Goal: Information Seeking & Learning: Learn about a topic

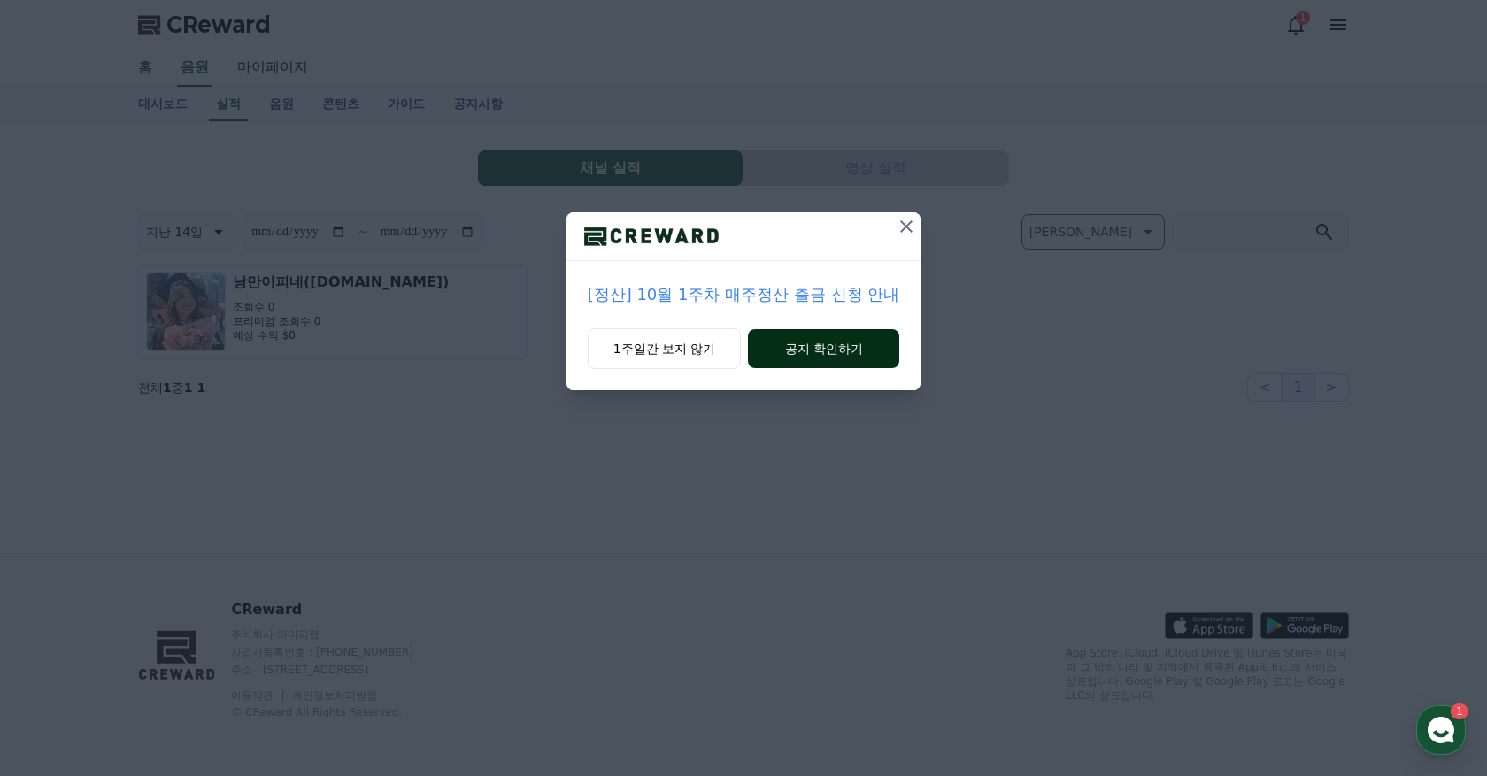
click at [837, 354] on button "공지 확인하기" at bounding box center [823, 348] width 151 height 39
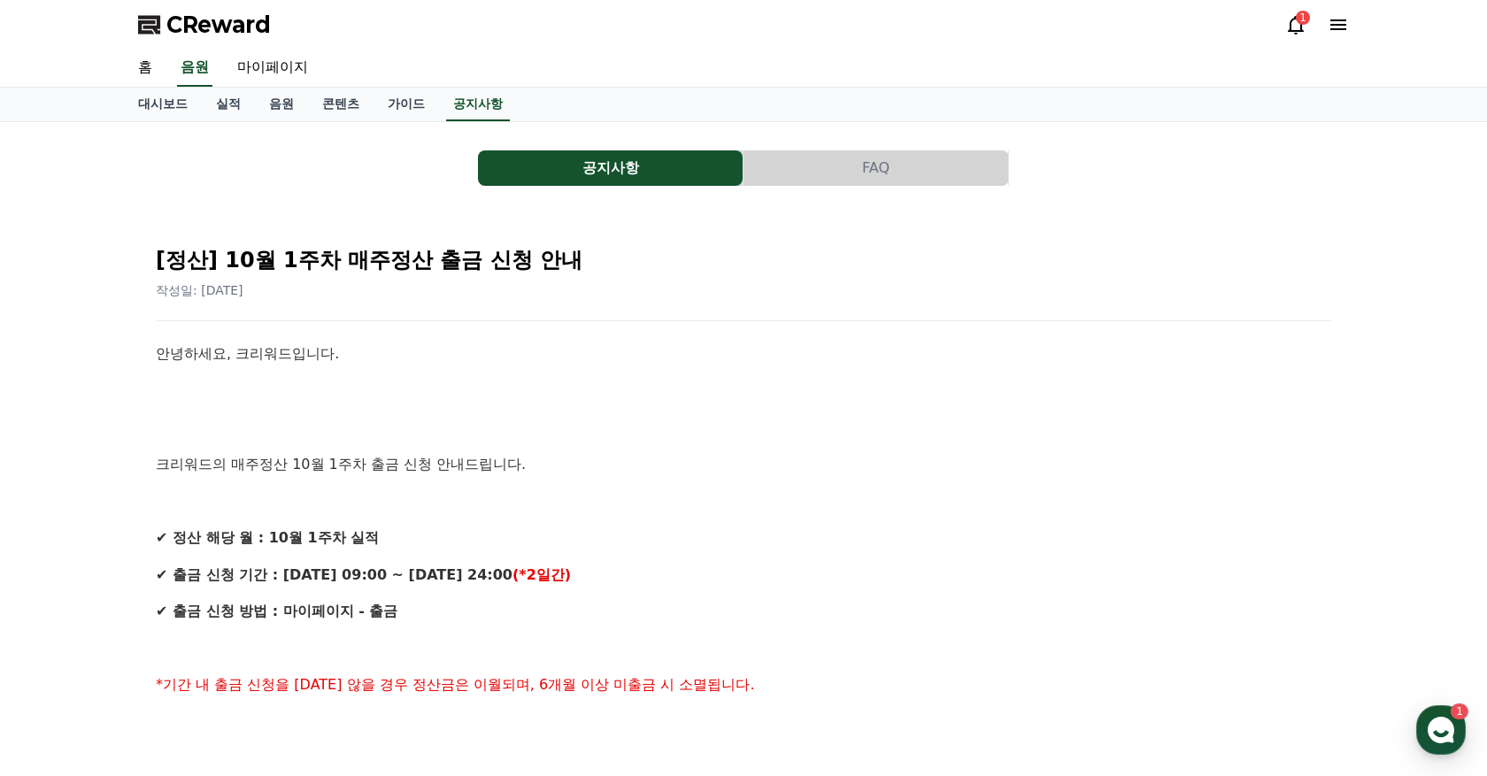
click at [244, 23] on span "CReward" at bounding box center [218, 25] width 104 height 28
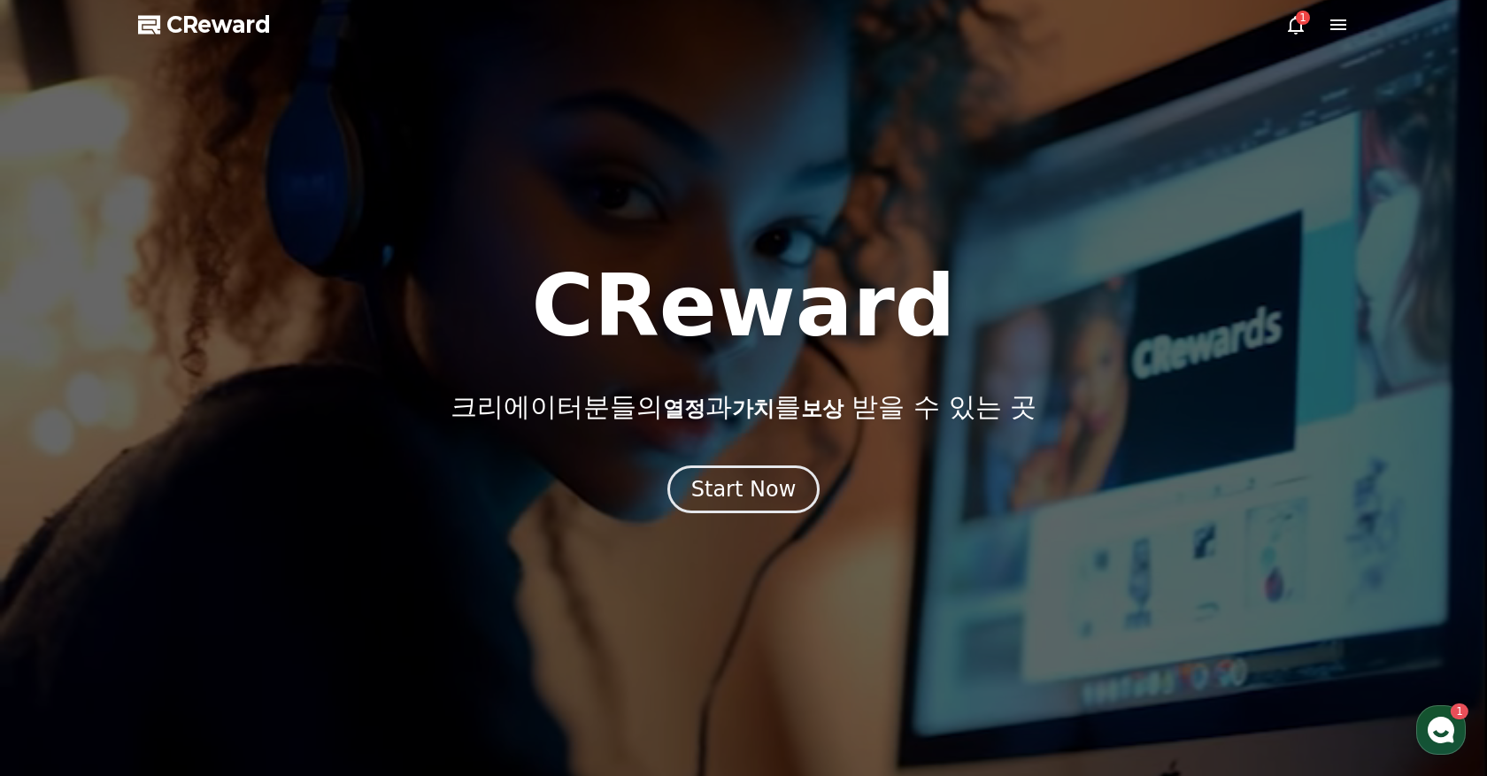
click at [1303, 20] on div "1" at bounding box center [1303, 18] width 14 height 14
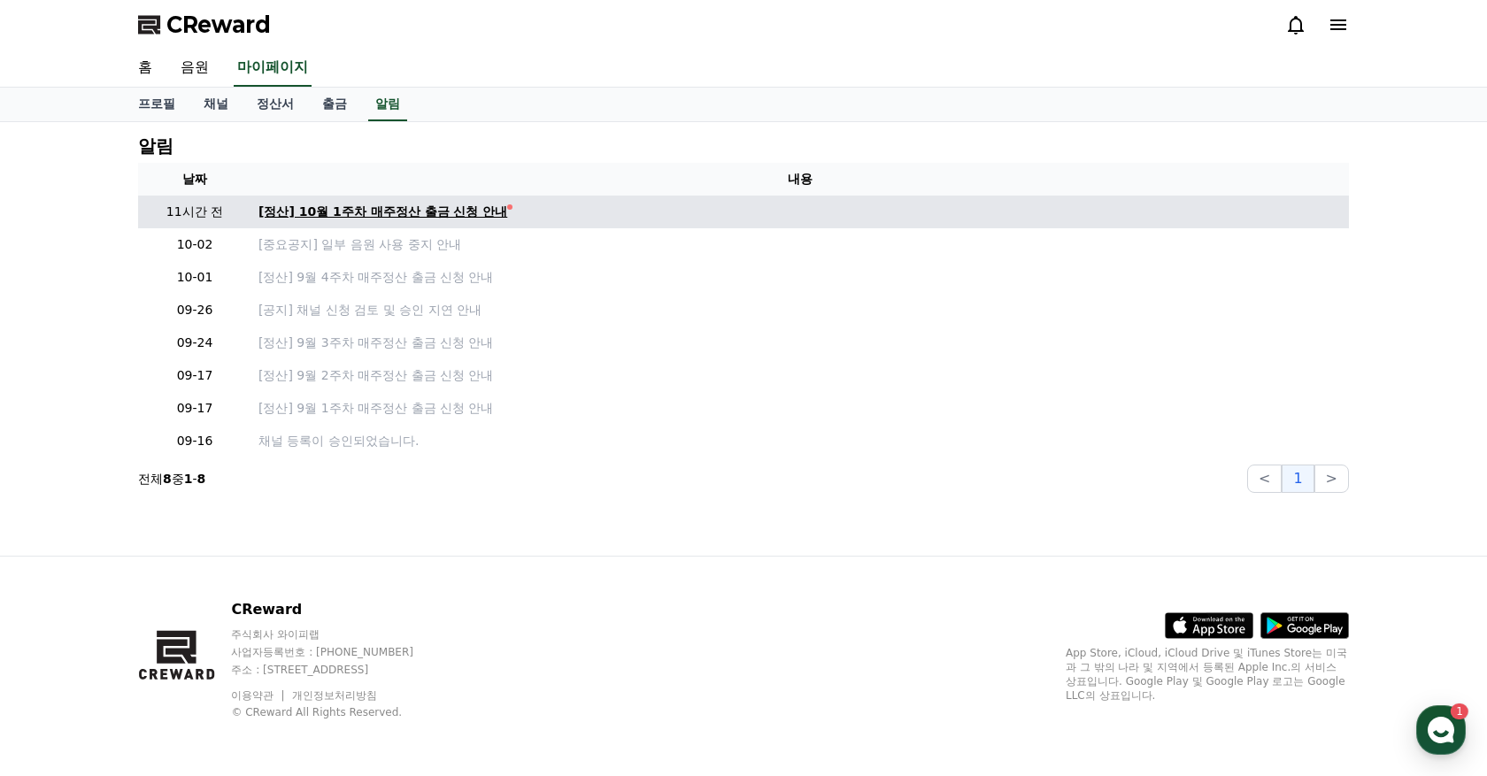
click at [482, 210] on link "[정산] 10월 1주차 매주정산 출금 신청 안내" at bounding box center [799, 212] width 1083 height 19
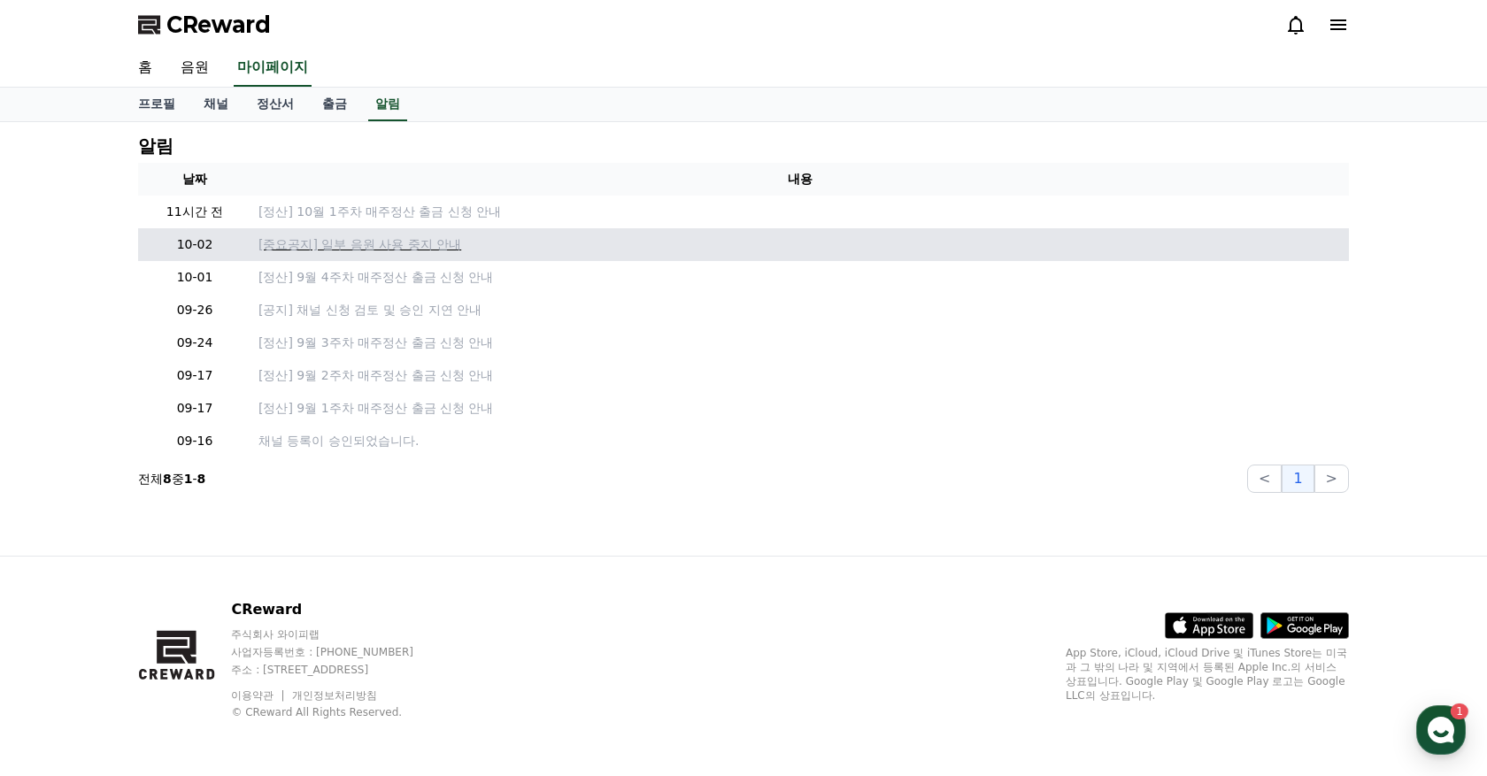
click at [318, 249] on p "[중요공지] 일부 음원 사용 중지 안내" at bounding box center [799, 244] width 1083 height 19
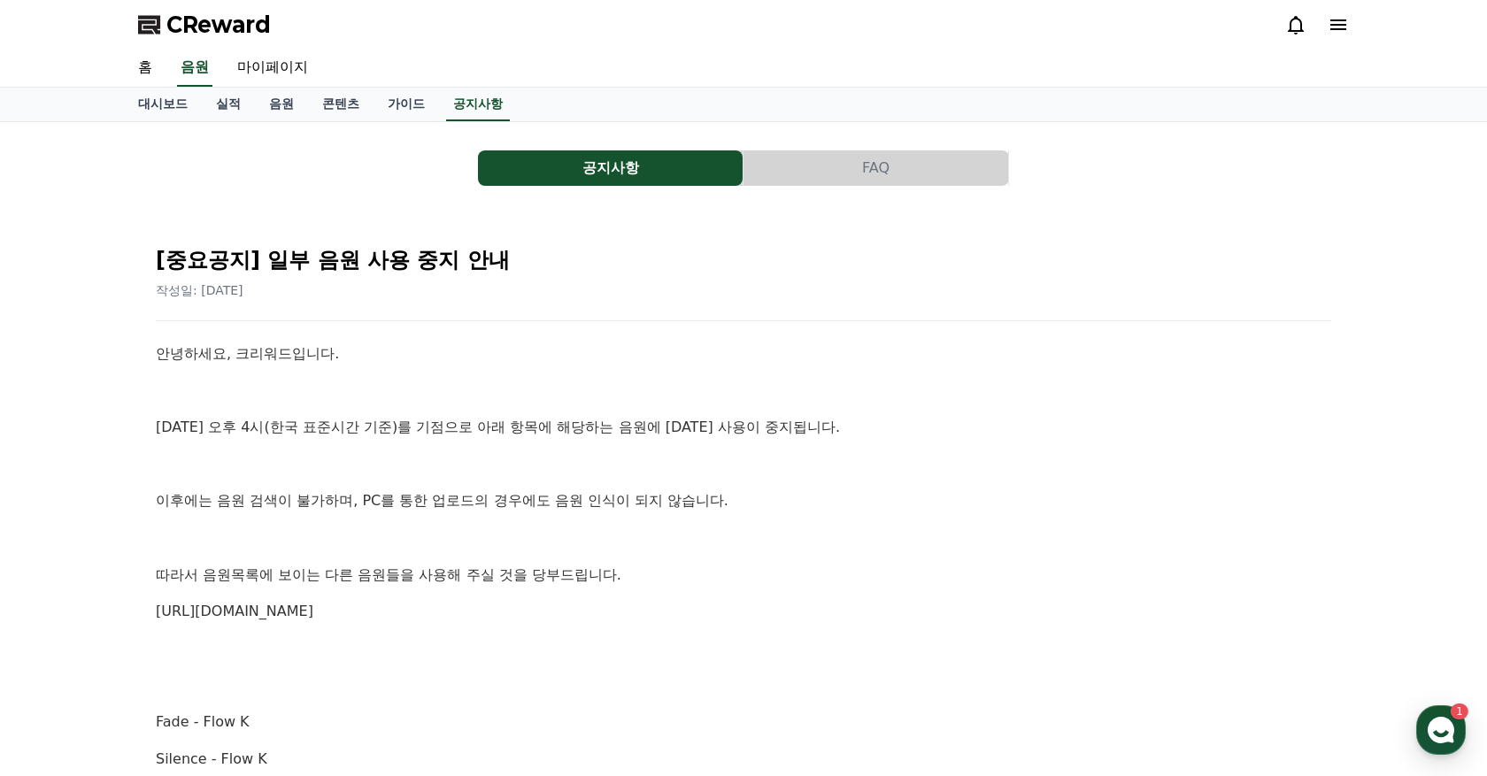
click at [224, 12] on span "CReward" at bounding box center [218, 25] width 104 height 28
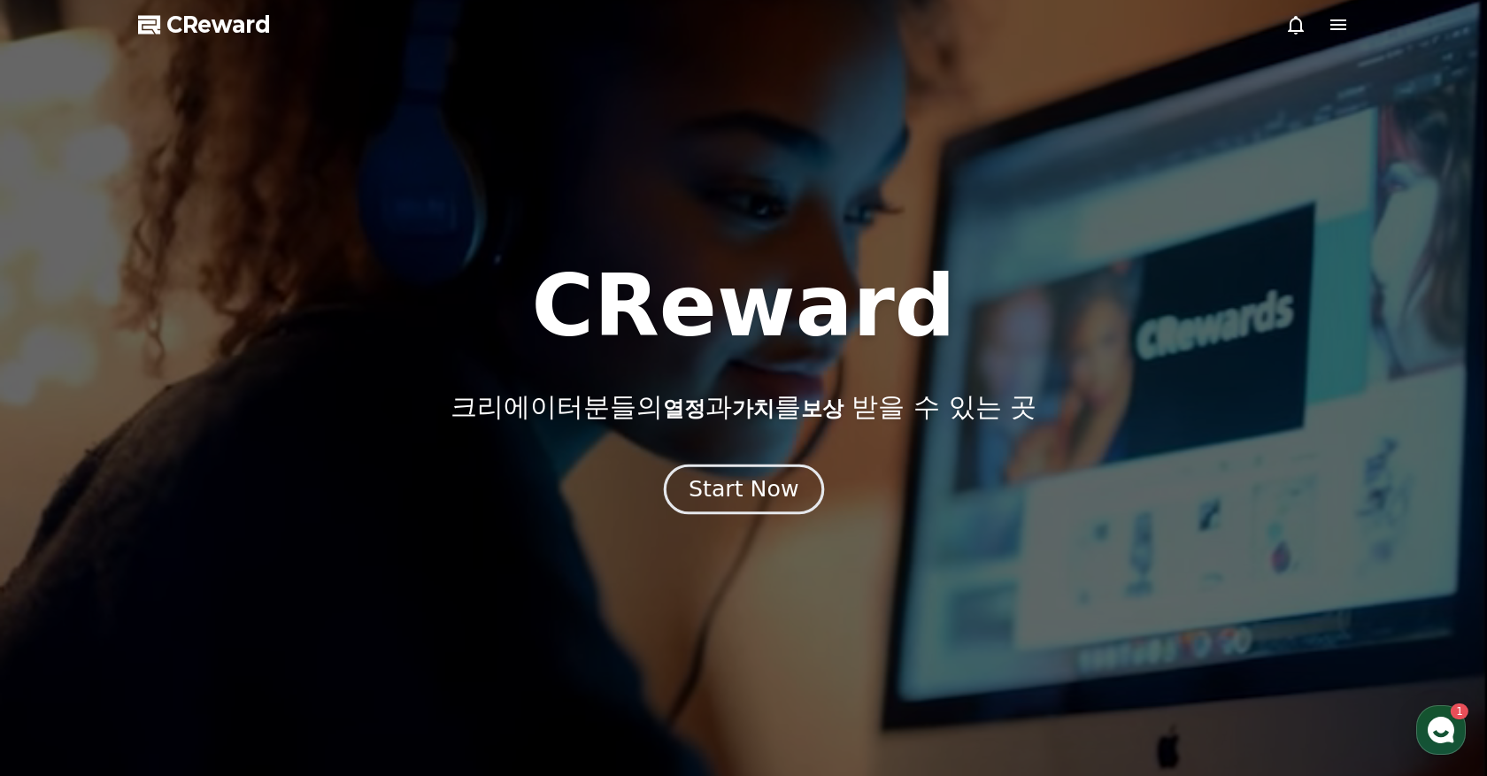
click at [736, 505] on button "Start Now" at bounding box center [743, 489] width 160 height 50
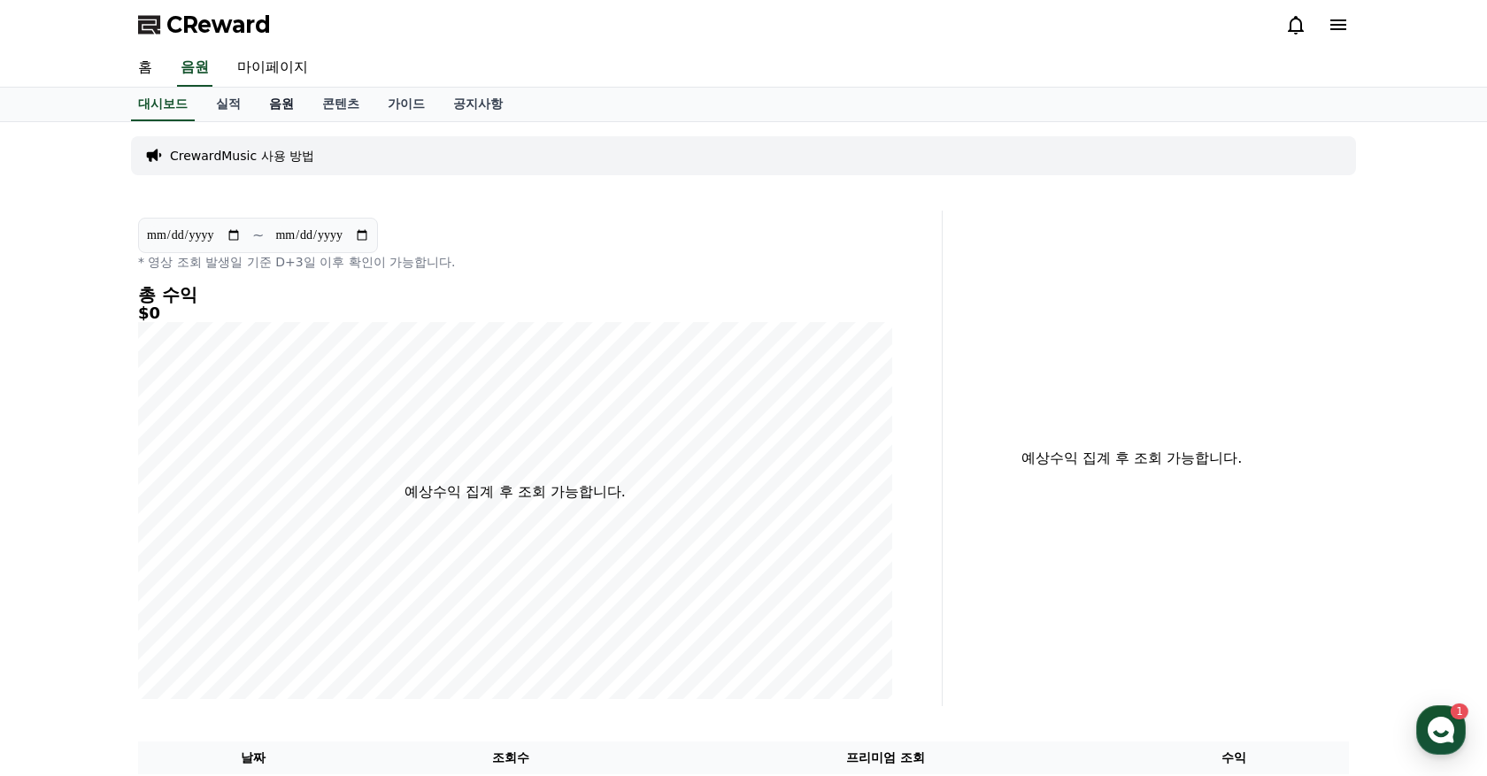
click at [280, 103] on link "음원" at bounding box center [281, 105] width 53 height 34
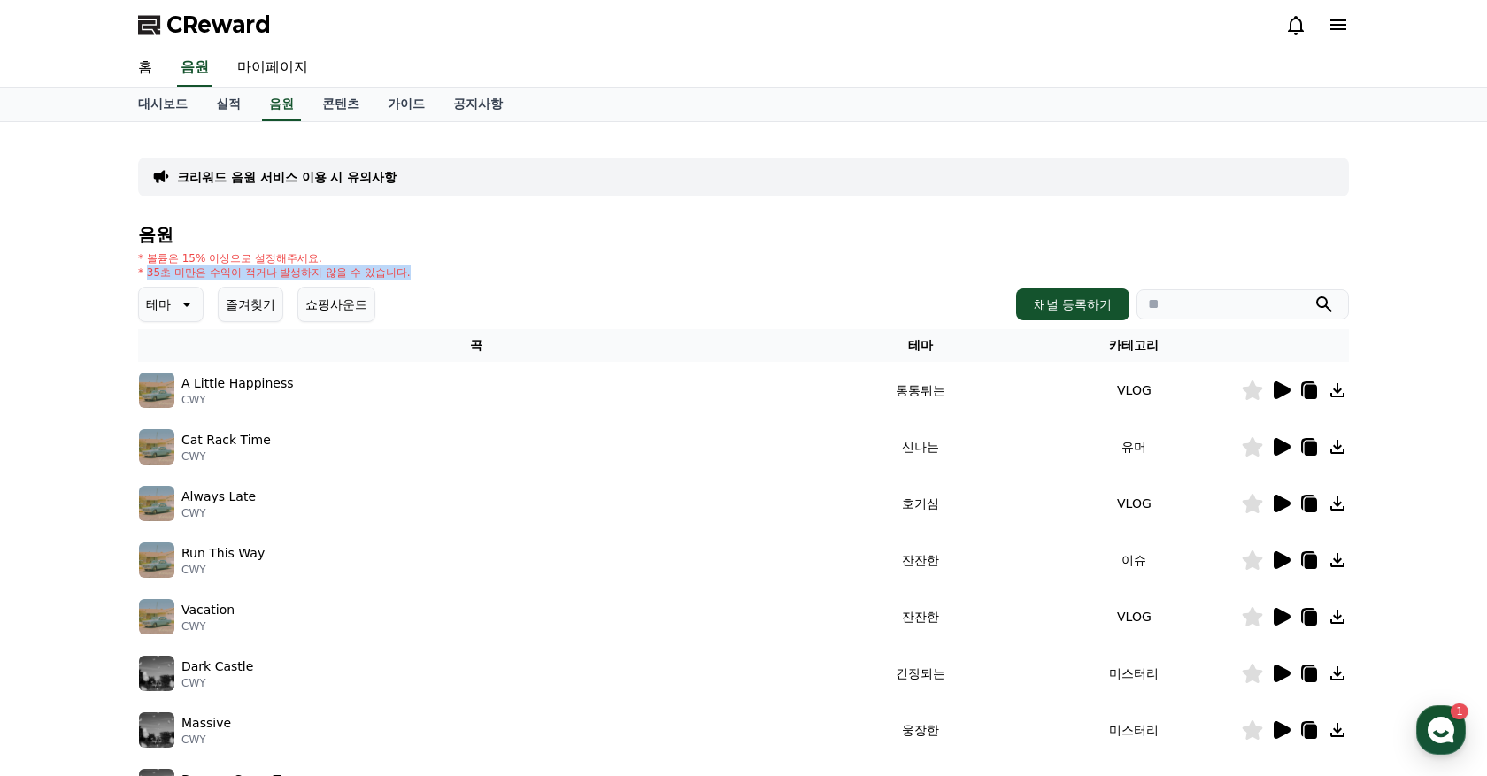
drag, startPoint x: 145, startPoint y: 274, endPoint x: 385, endPoint y: 276, distance: 239.9
click at [385, 276] on div "* 볼륨은 15% 이상으로 설정해주세요. * 35초 미만은 수익이 적거나 발생하지 않을 수 있습니다." at bounding box center [743, 265] width 1211 height 28
click at [474, 275] on div "* 볼륨은 15% 이상으로 설정해주세요. * 35초 미만은 수익이 적거나 발생하지 않을 수 있습니다." at bounding box center [743, 265] width 1211 height 28
